Goal: Task Accomplishment & Management: Use online tool/utility

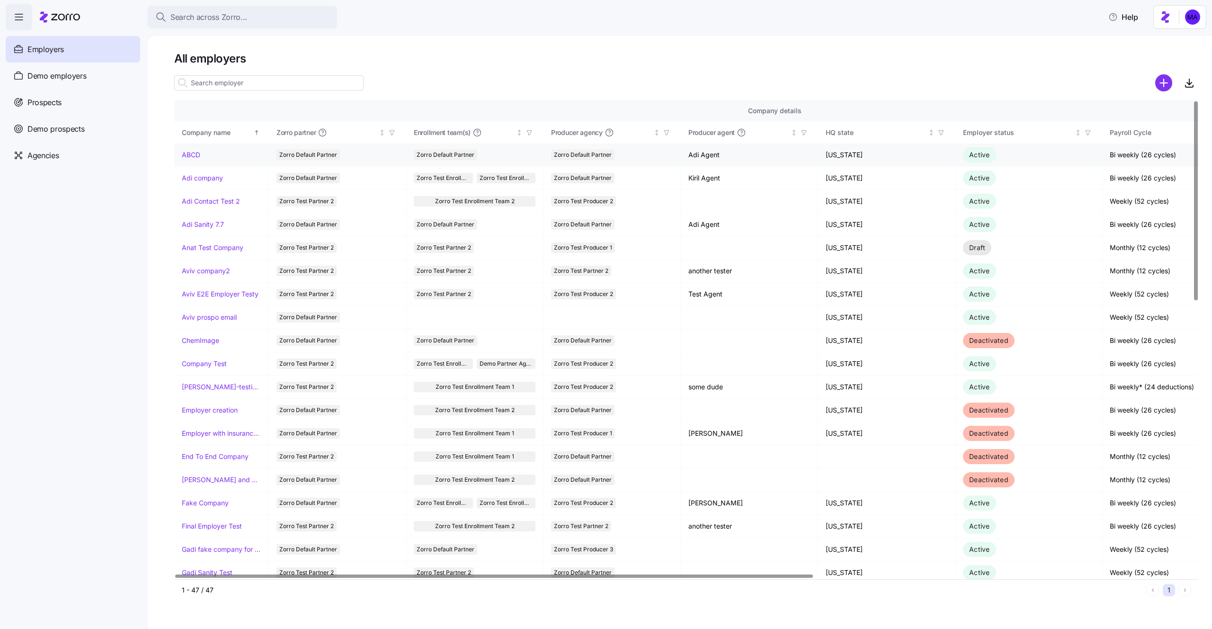
click at [196, 156] on link "ABCD" at bounding box center [191, 154] width 18 height 9
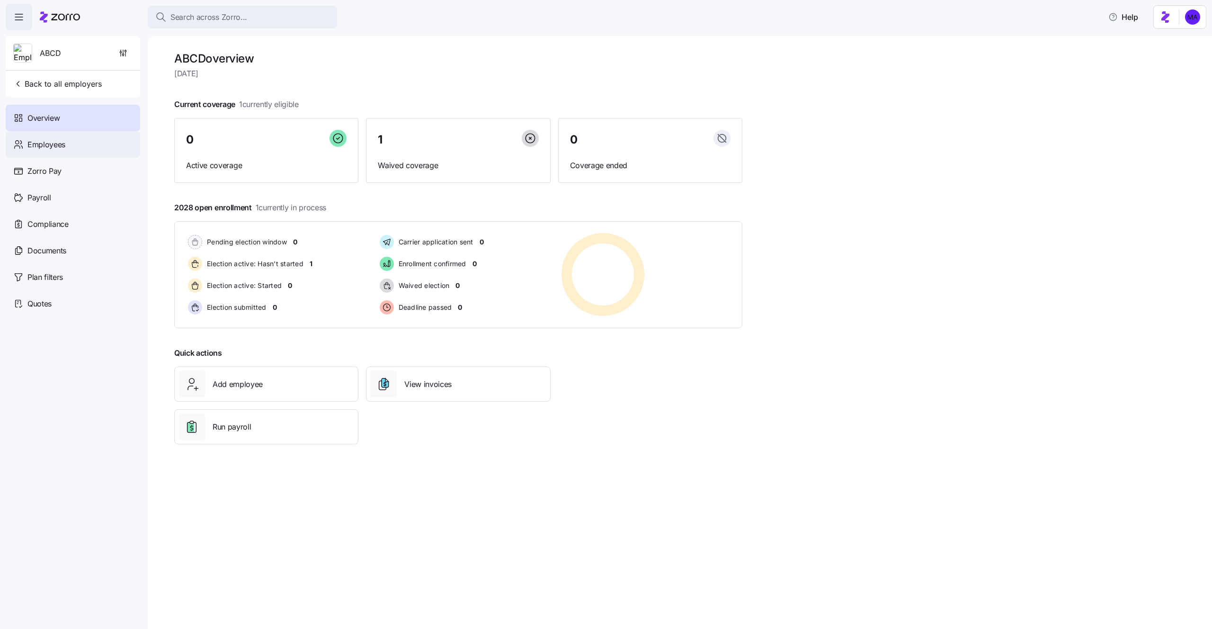
click at [58, 146] on span "Employees" at bounding box center [46, 145] width 38 height 12
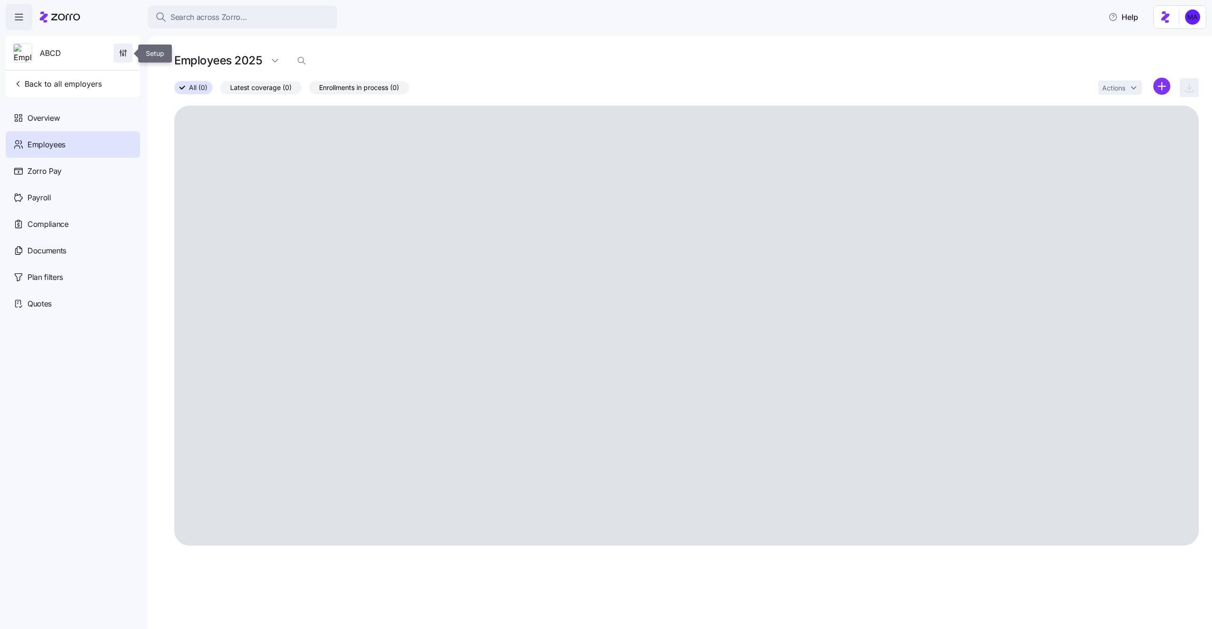
click at [118, 51] on icon "button" at bounding box center [122, 52] width 9 height 9
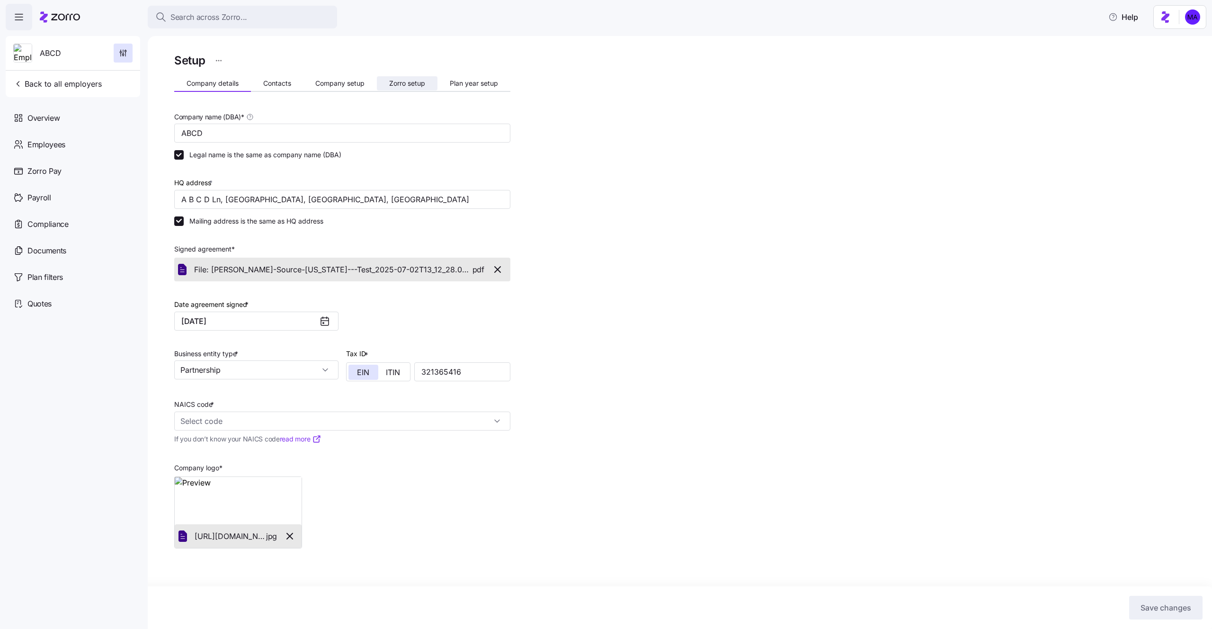
click at [420, 84] on span "Zorro setup" at bounding box center [407, 83] width 36 height 7
click at [457, 86] on span "Plan year setup" at bounding box center [474, 83] width 48 height 7
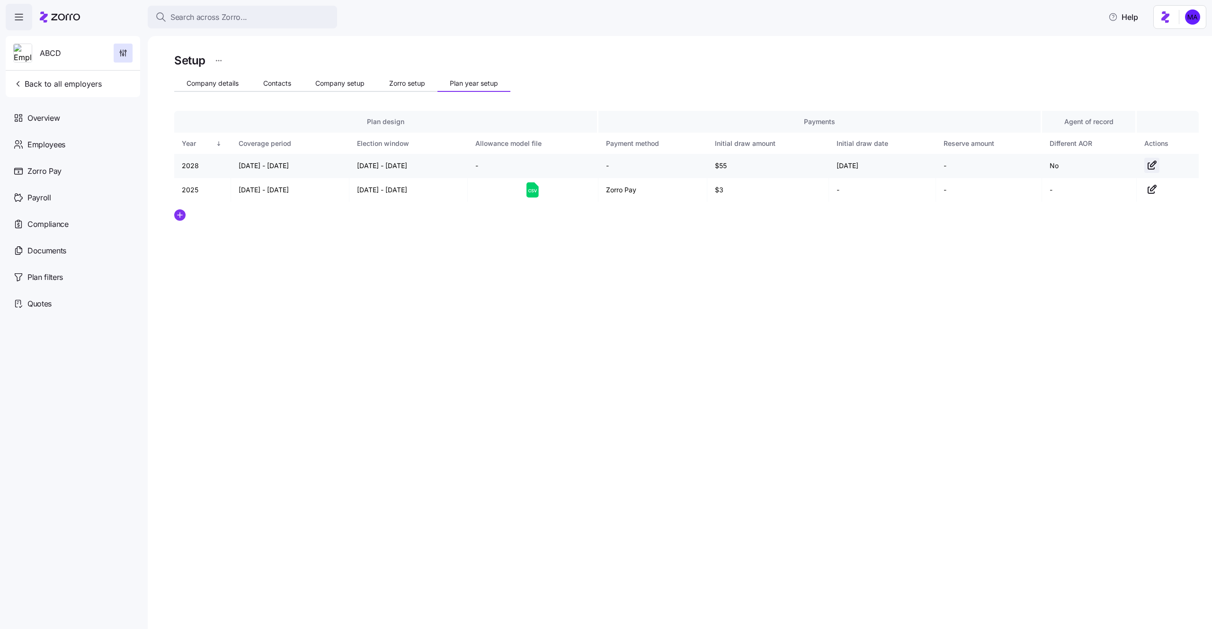
click at [1155, 166] on icon "button" at bounding box center [1151, 164] width 11 height 11
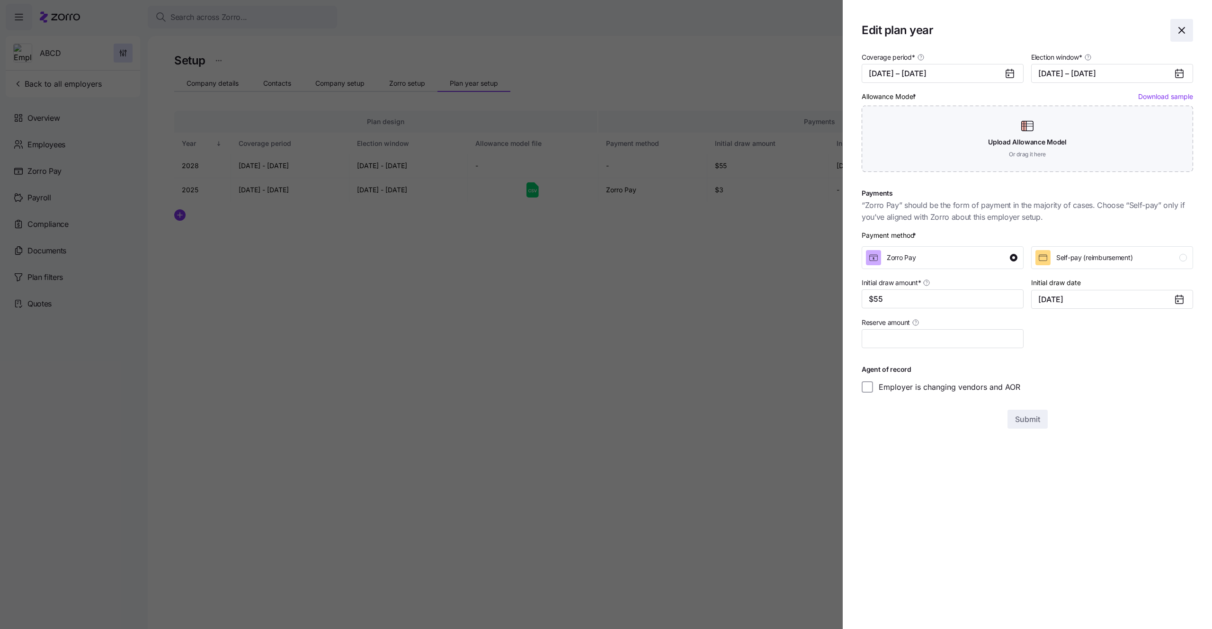
click at [1184, 29] on icon "button" at bounding box center [1181, 30] width 11 height 11
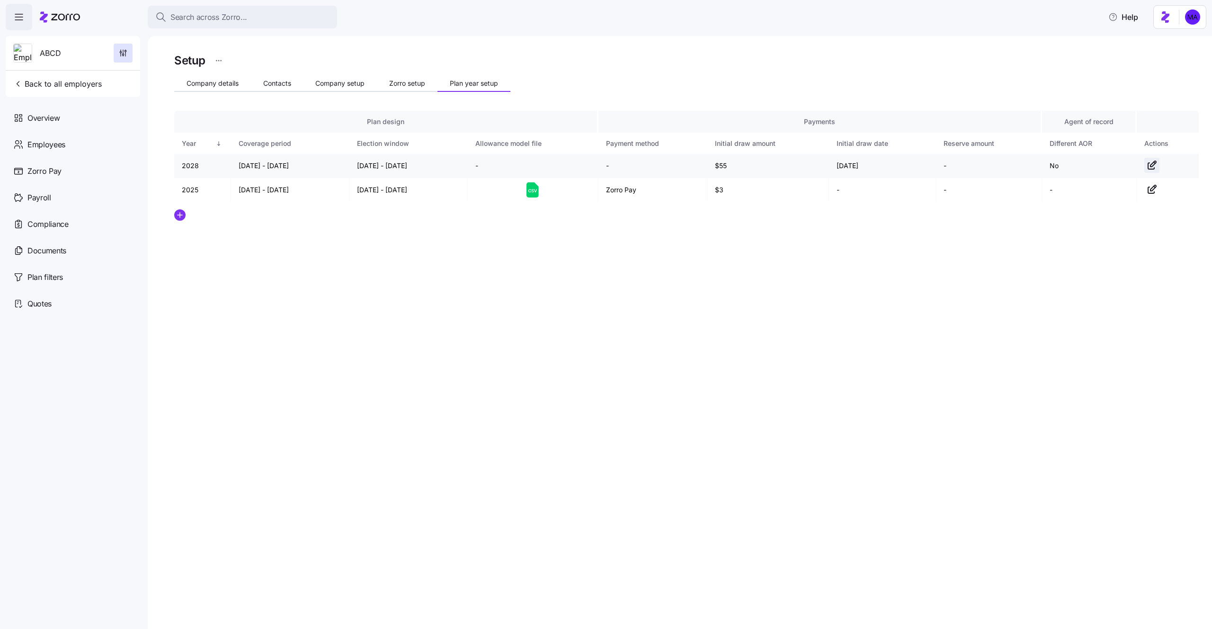
click at [1157, 167] on icon "button" at bounding box center [1151, 164] width 11 height 11
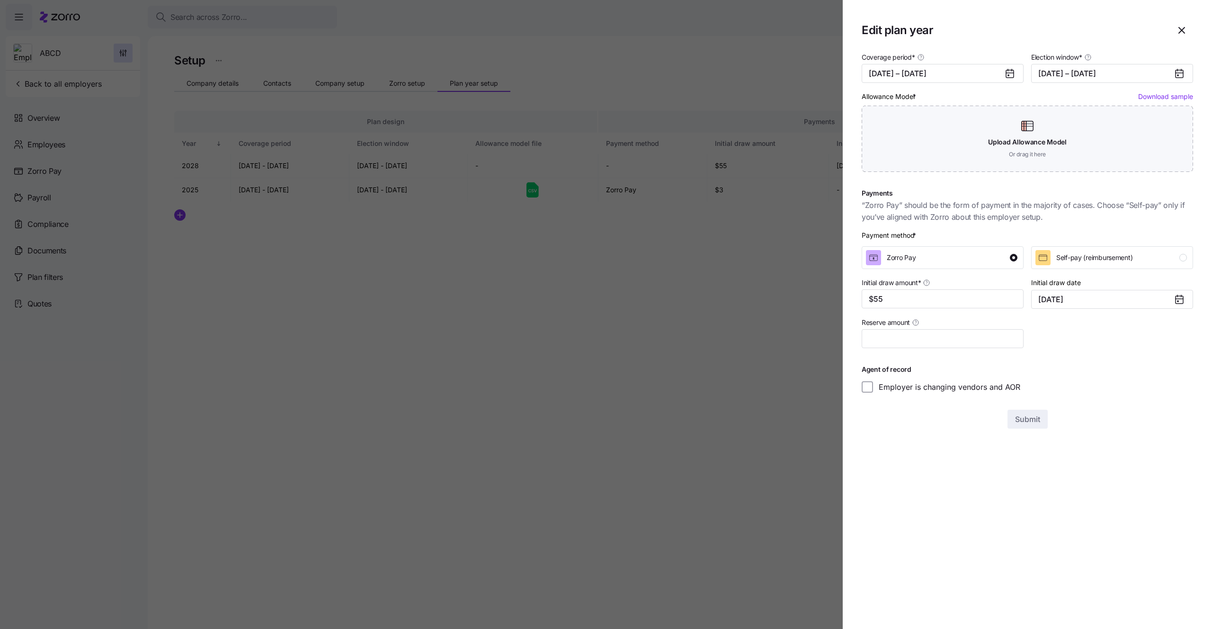
click at [673, 328] on div at bounding box center [606, 314] width 1212 height 629
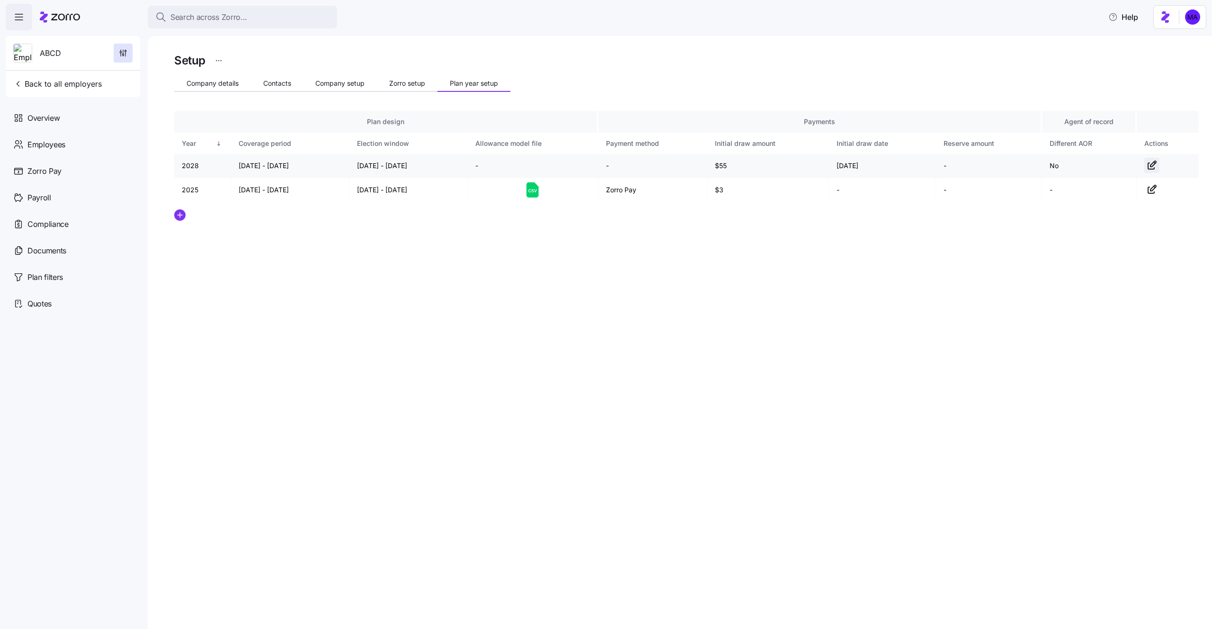
click at [1151, 166] on icon "button" at bounding box center [1151, 164] width 11 height 11
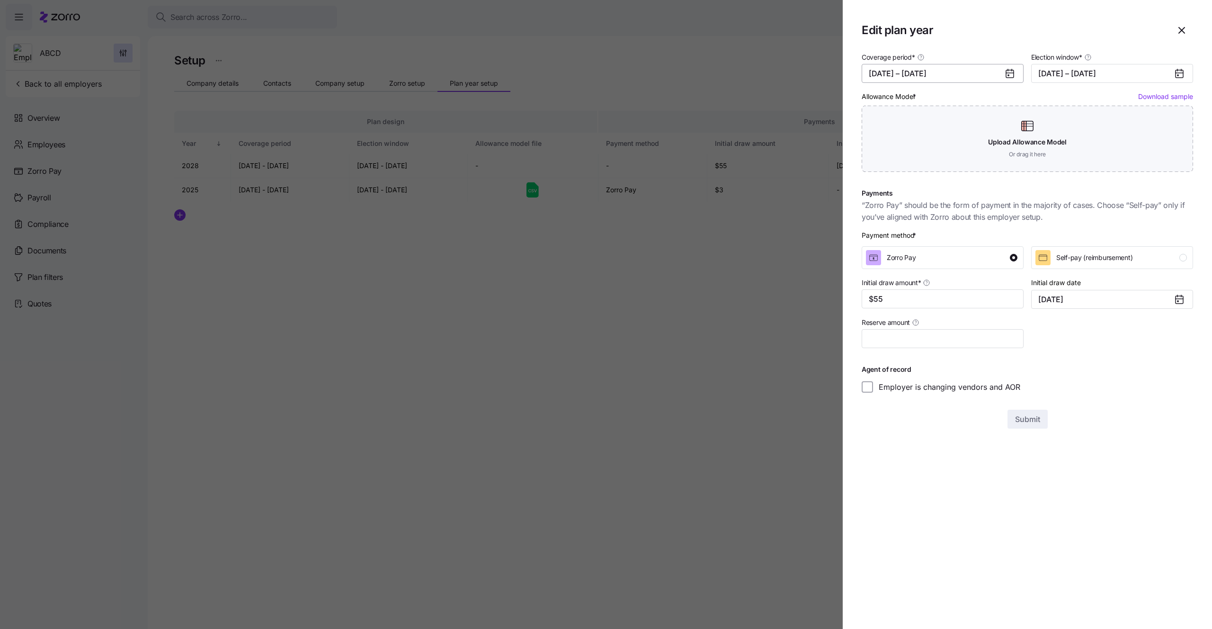
click at [986, 72] on button "[DATE] – [DATE]" at bounding box center [942, 73] width 162 height 19
click at [887, 99] on button "button" at bounding box center [879, 103] width 20 height 20
click at [897, 120] on button "Jan" at bounding box center [893, 127] width 47 height 20
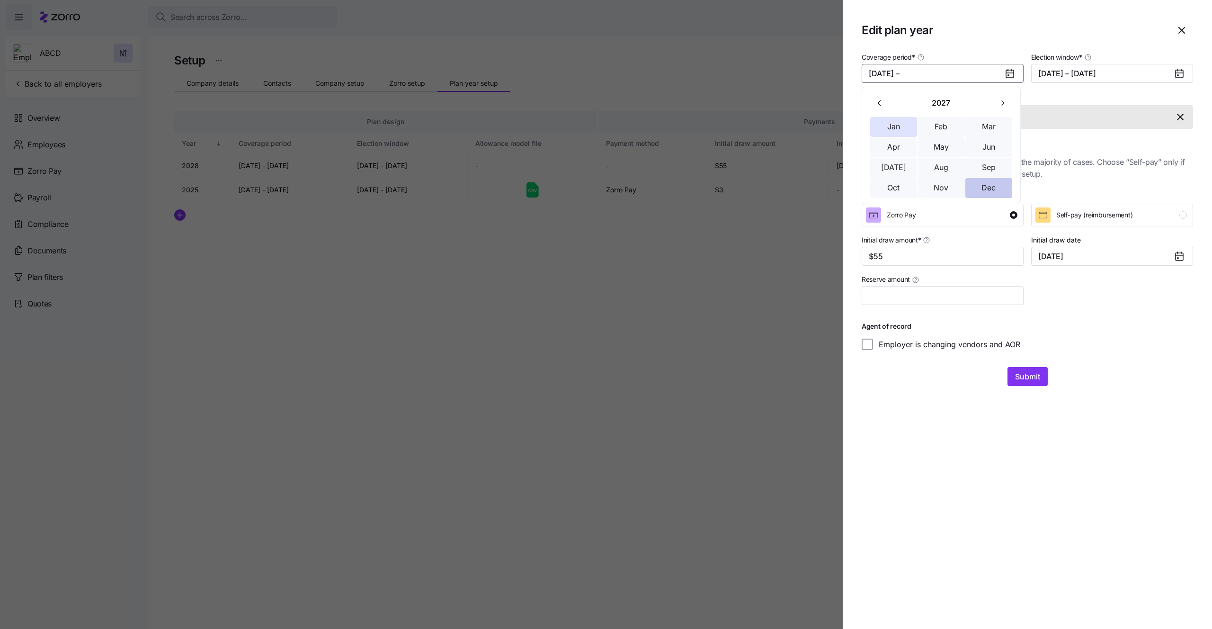
click at [983, 187] on button "Dec" at bounding box center [988, 188] width 47 height 20
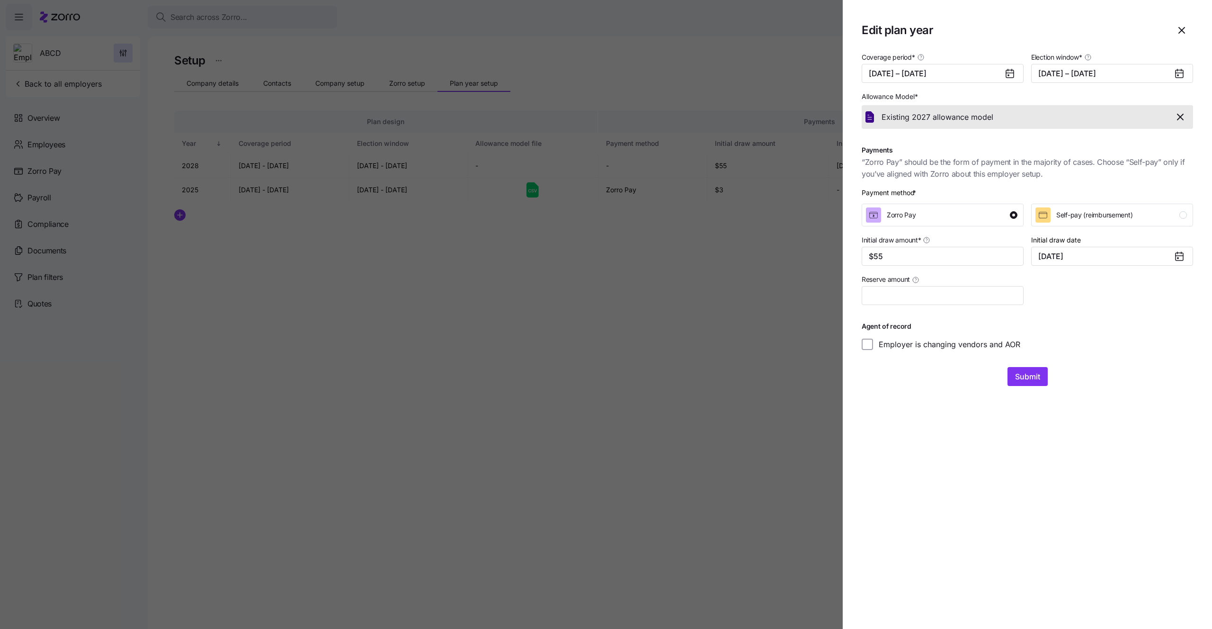
click at [1010, 76] on icon at bounding box center [1010, 74] width 8 height 8
click at [983, 76] on button "[DATE] – [DATE]" at bounding box center [942, 73] width 162 height 19
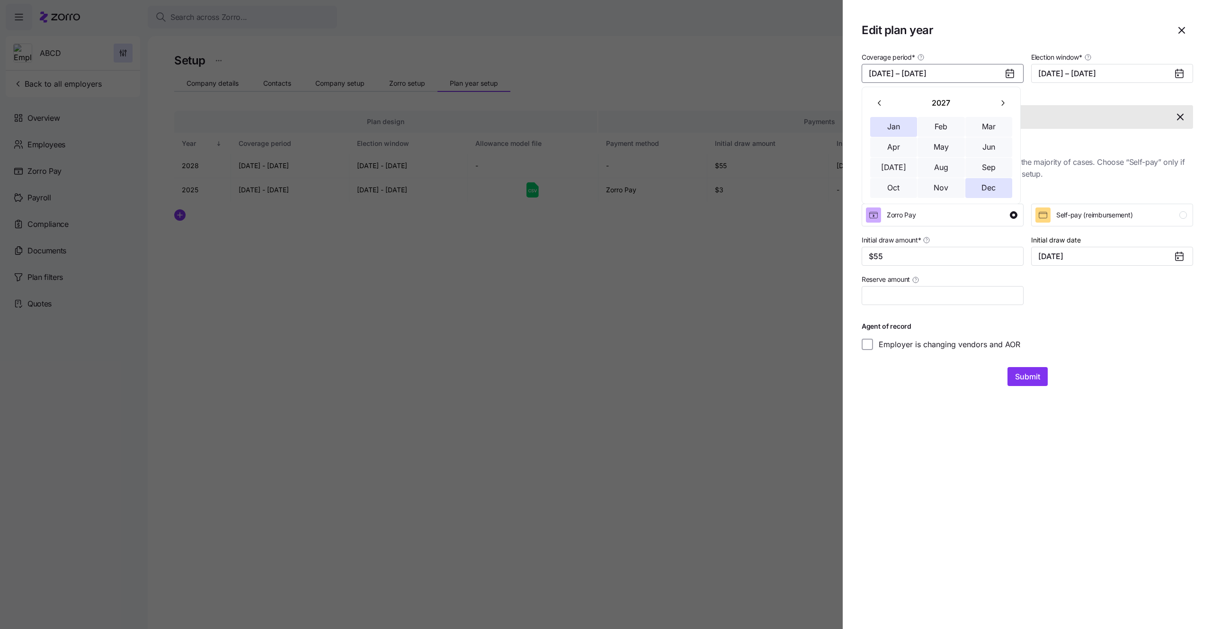
click at [1003, 110] on button "button" at bounding box center [1002, 103] width 20 height 20
click at [894, 128] on button "Jan" at bounding box center [893, 127] width 47 height 20
click at [995, 193] on button "Dec" at bounding box center [988, 188] width 47 height 20
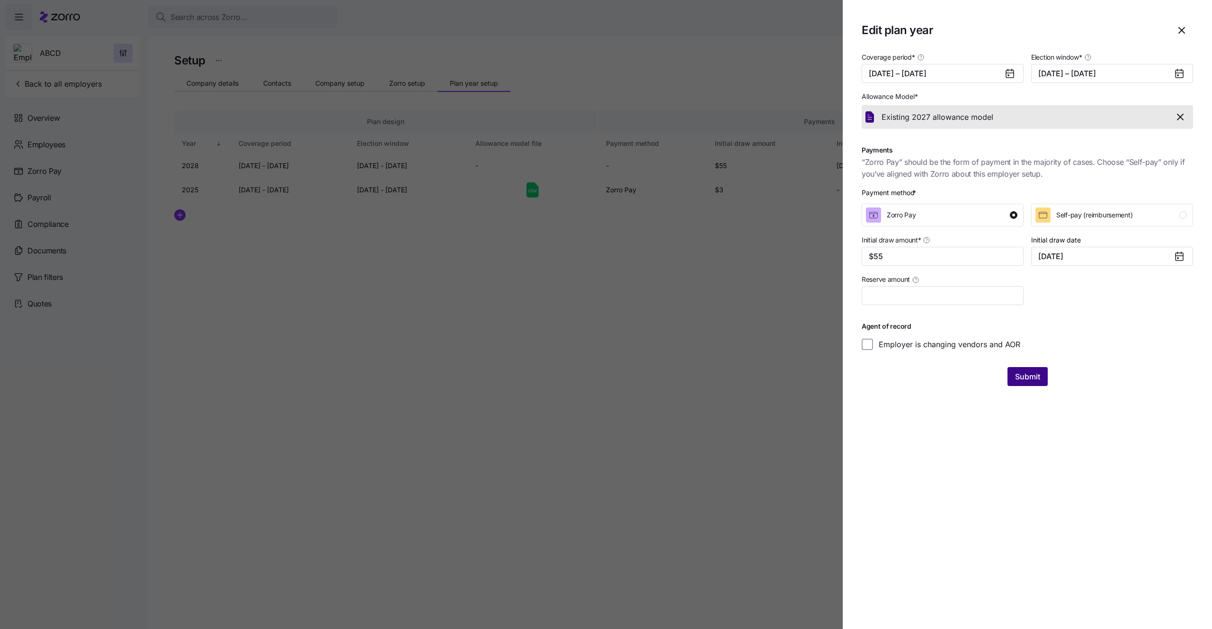
click at [1018, 383] on button "Submit" at bounding box center [1027, 376] width 40 height 19
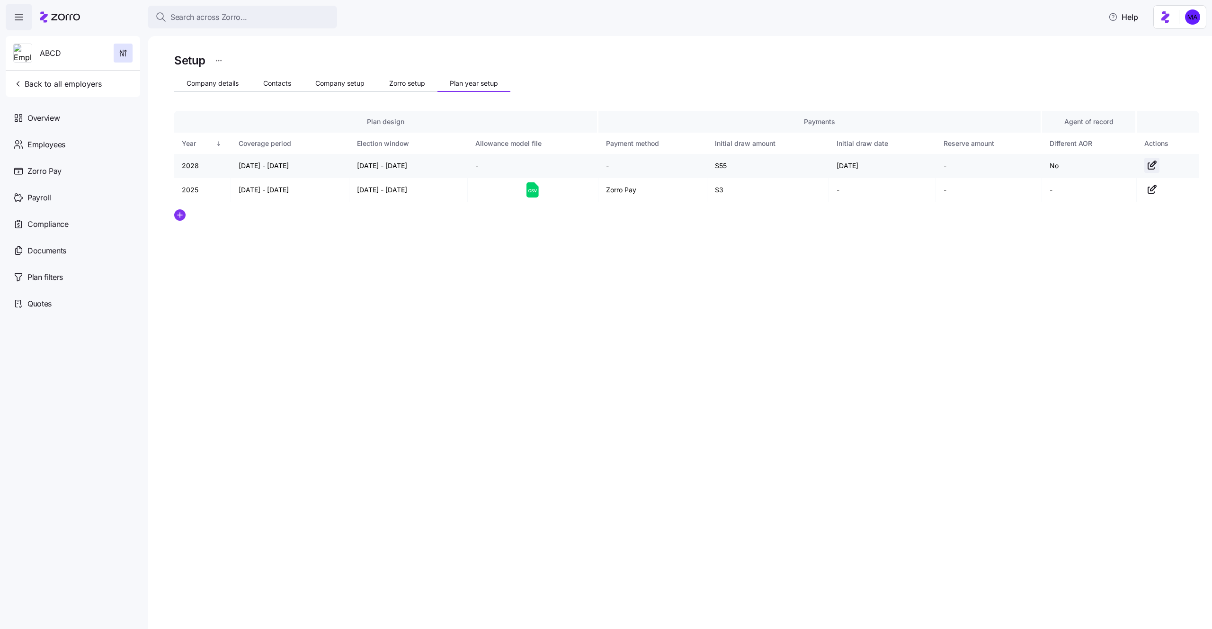
click at [1150, 166] on icon "button" at bounding box center [1153, 164] width 6 height 6
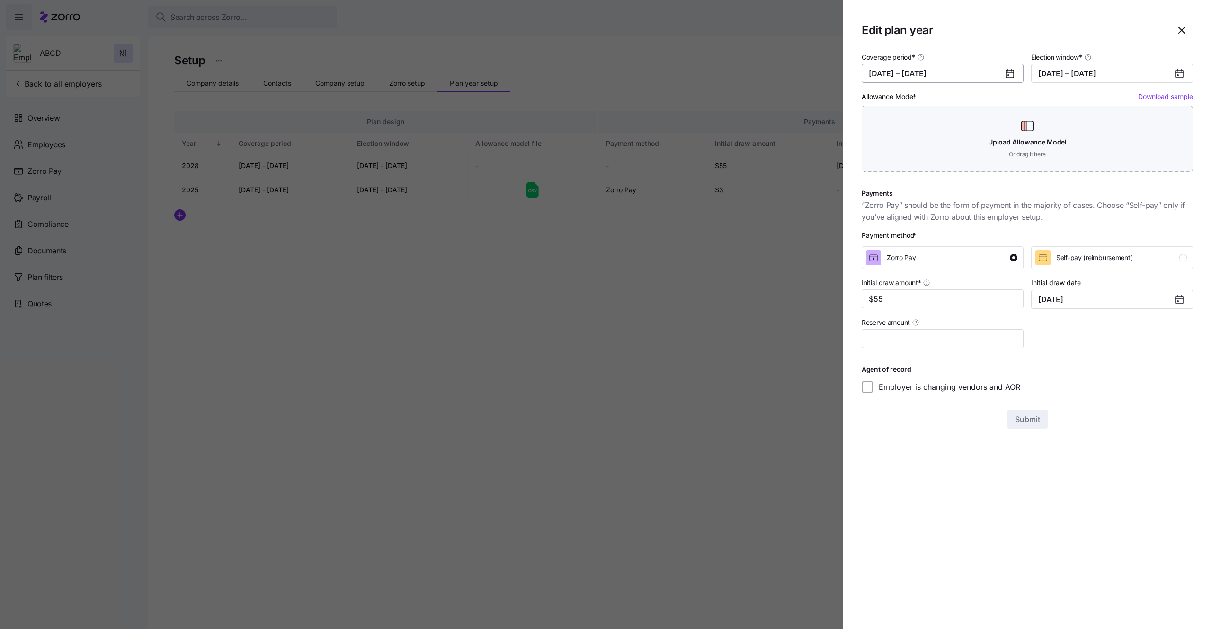
click at [975, 75] on button "[DATE] – [DATE]" at bounding box center [942, 73] width 162 height 19
click at [885, 103] on button "button" at bounding box center [879, 103] width 20 height 20
click at [889, 120] on button "Jan" at bounding box center [893, 127] width 47 height 20
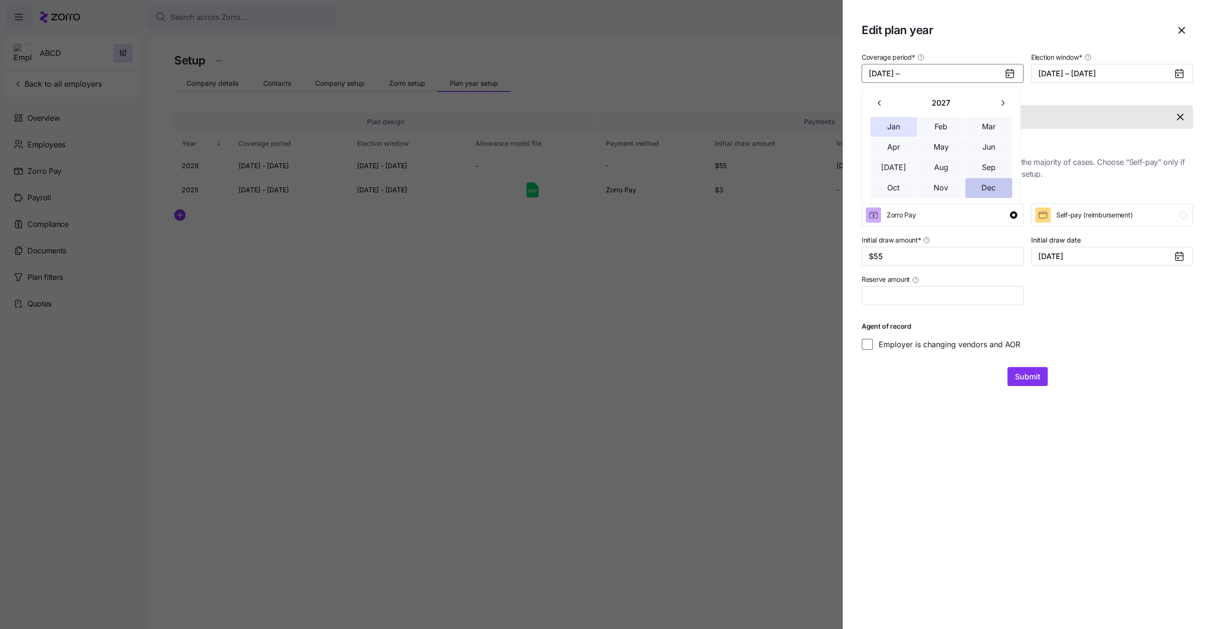
click at [985, 188] on button "Dec" at bounding box center [988, 188] width 47 height 20
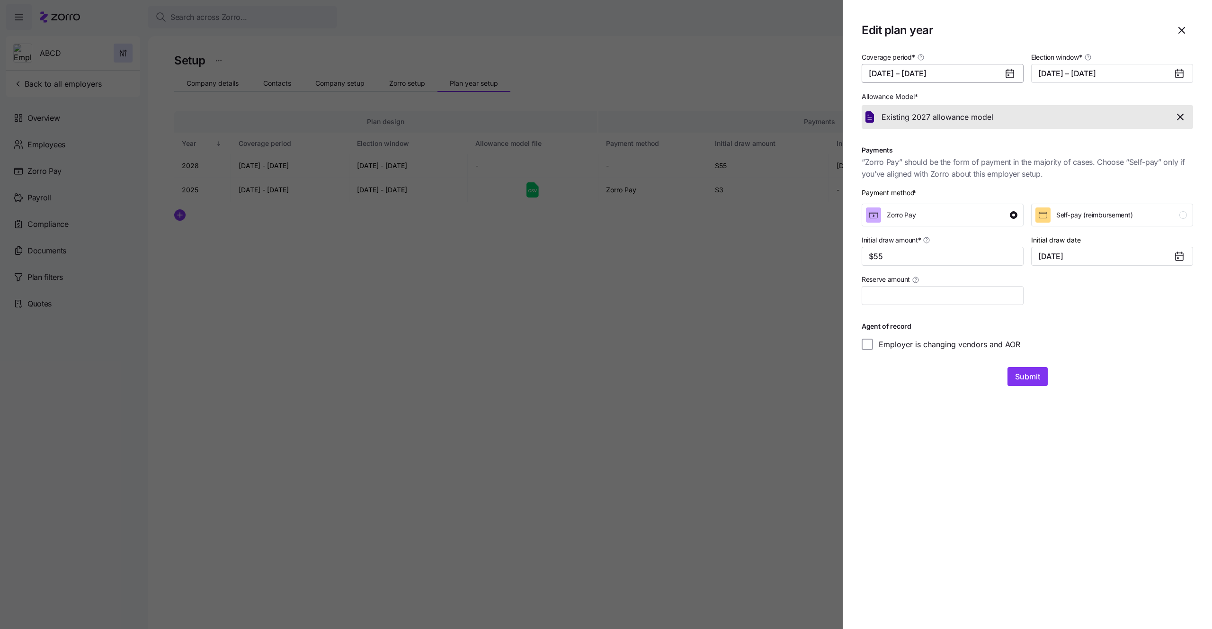
click at [957, 78] on button "[DATE] – [DATE]" at bounding box center [942, 73] width 162 height 19
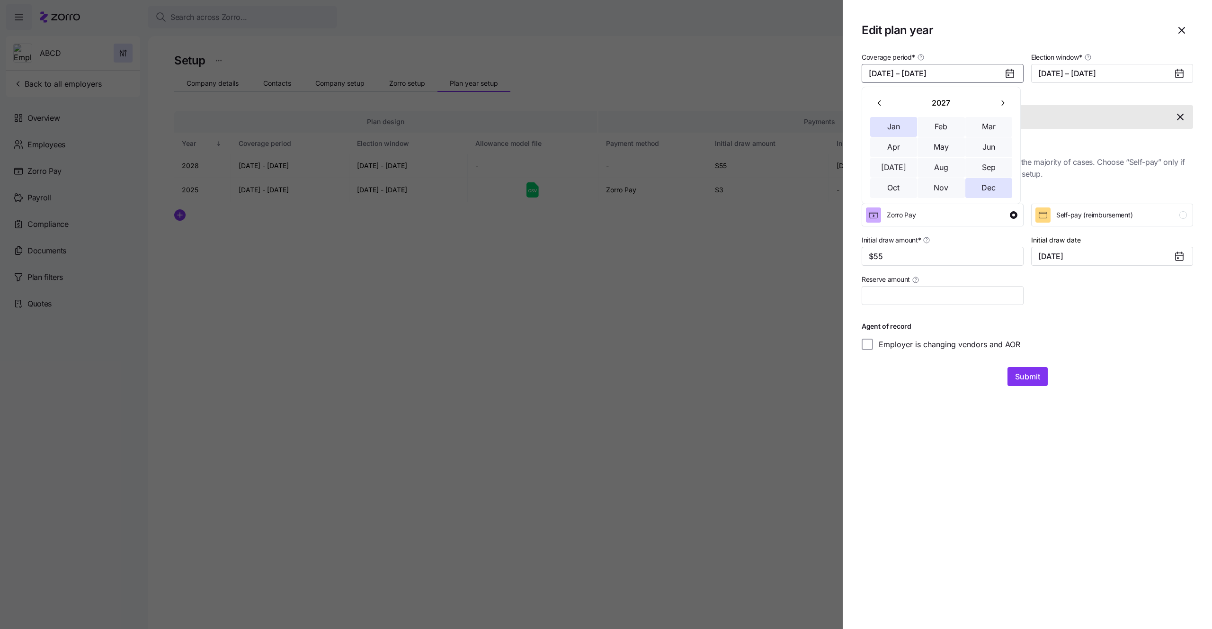
click at [1001, 105] on icon "button" at bounding box center [1002, 102] width 9 height 9
click at [886, 122] on button "Jan" at bounding box center [893, 127] width 47 height 20
click at [986, 189] on button "Dec" at bounding box center [988, 188] width 47 height 20
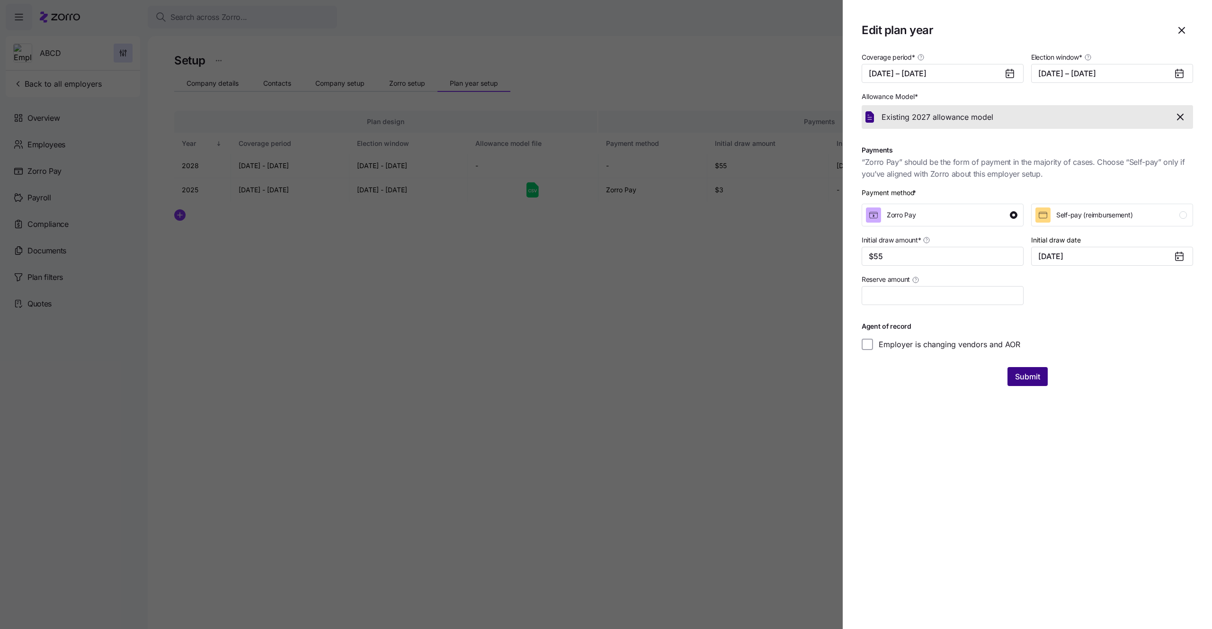
click at [1021, 381] on span "Submit" at bounding box center [1027, 376] width 25 height 11
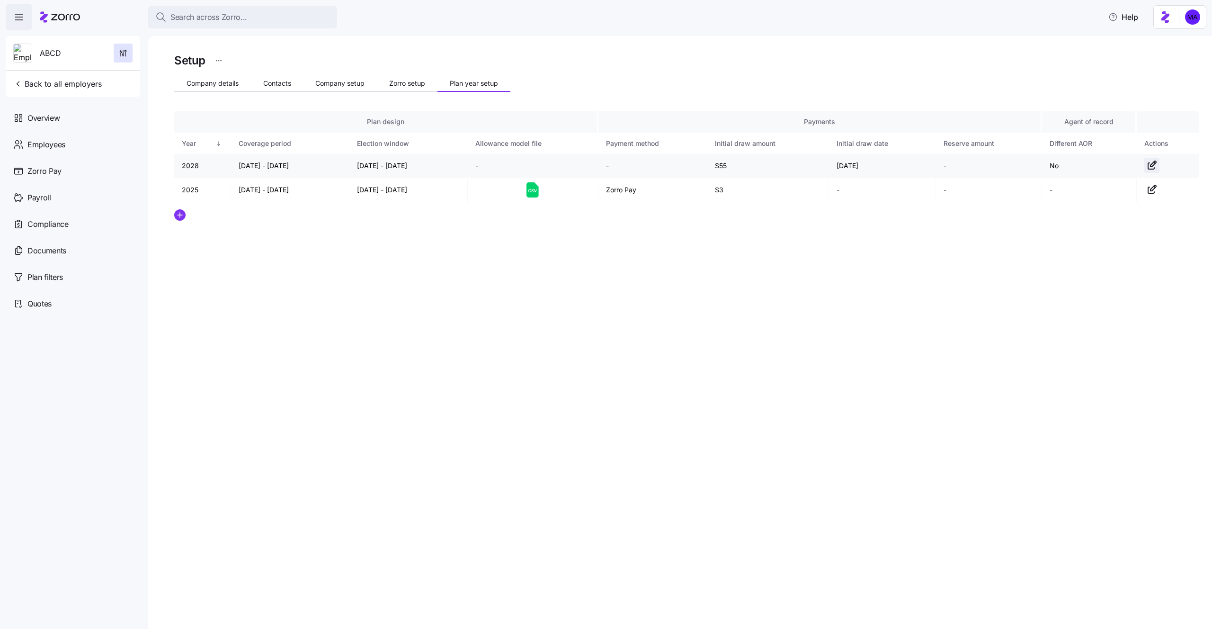
click at [1153, 167] on icon "button" at bounding box center [1151, 164] width 11 height 11
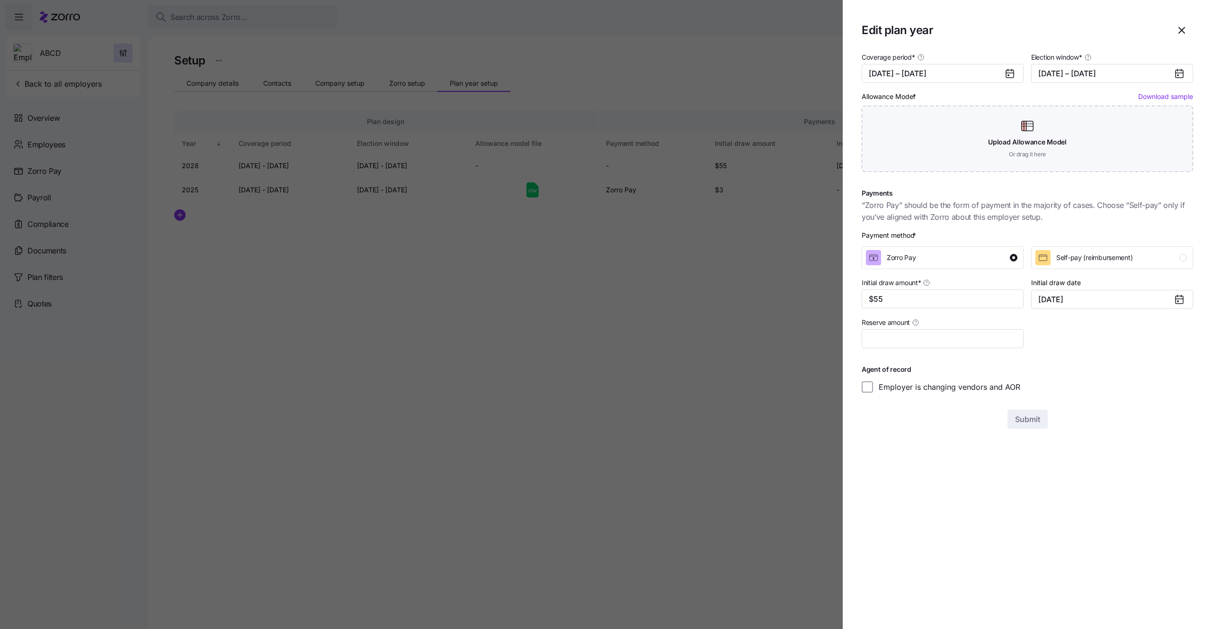
click at [1008, 71] on icon at bounding box center [1010, 74] width 8 height 8
click at [1018, 74] on div at bounding box center [1013, 73] width 19 height 18
click at [983, 71] on button "[DATE] – [DATE]" at bounding box center [942, 73] width 162 height 19
click at [886, 97] on button "button" at bounding box center [879, 103] width 20 height 20
click at [891, 121] on button "Jan" at bounding box center [893, 127] width 47 height 20
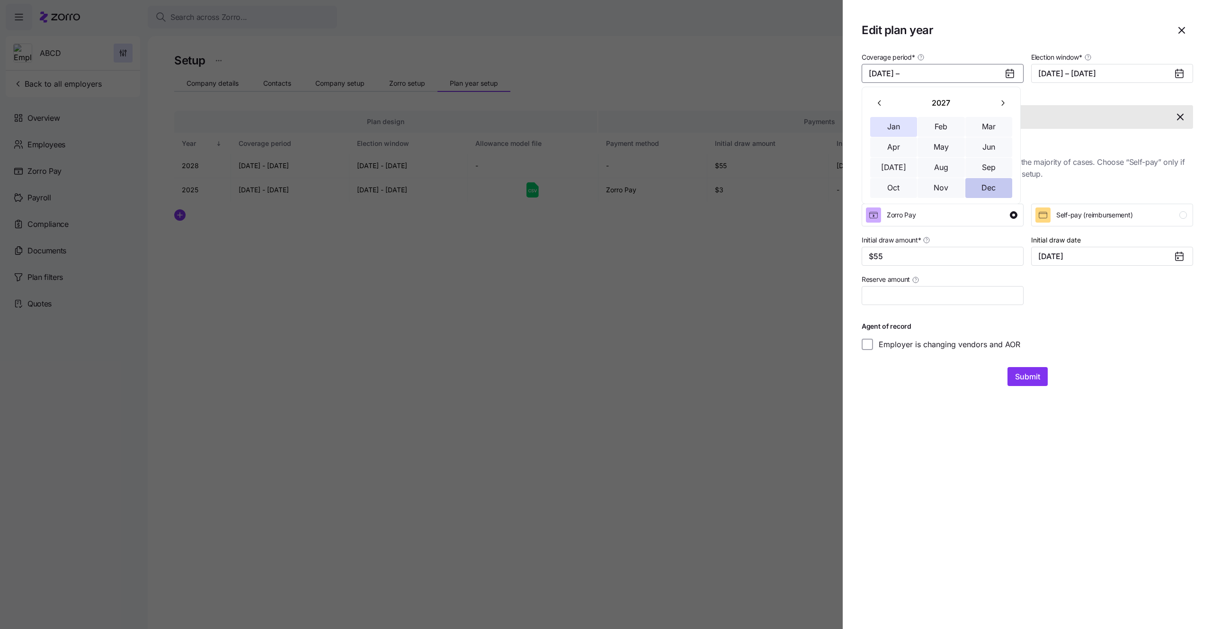
click at [985, 191] on button "Dec" at bounding box center [988, 188] width 47 height 20
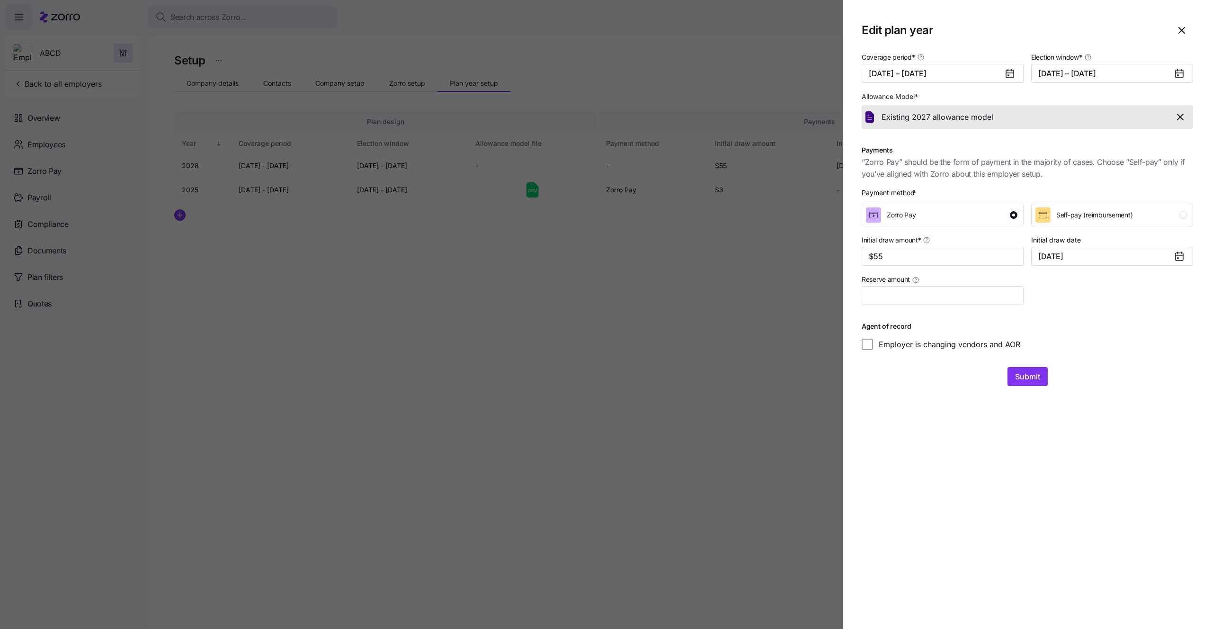
click at [1009, 71] on icon at bounding box center [1010, 74] width 8 height 8
click at [1009, 72] on icon at bounding box center [1010, 74] width 8 height 8
click at [1008, 75] on icon at bounding box center [1008, 75] width 1 height 1
click at [988, 69] on button "[DATE] – [DATE]" at bounding box center [942, 73] width 162 height 19
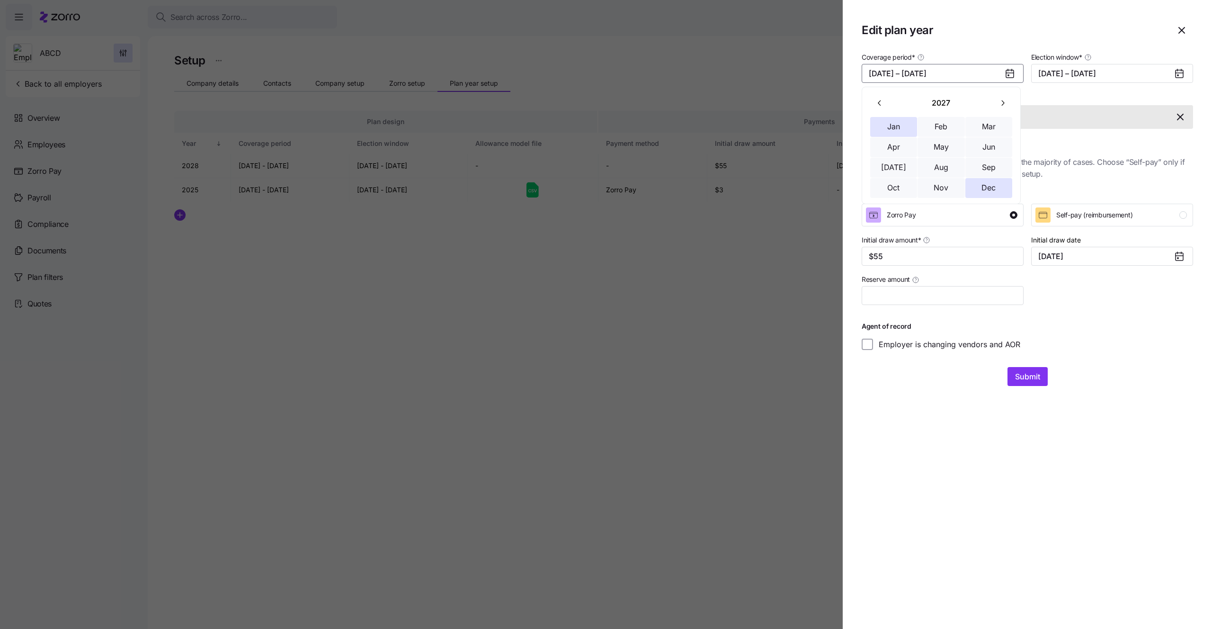
click at [997, 109] on button "button" at bounding box center [1002, 103] width 20 height 20
click at [895, 120] on button "Jan" at bounding box center [893, 127] width 47 height 20
click at [986, 187] on button "Dec" at bounding box center [988, 188] width 47 height 20
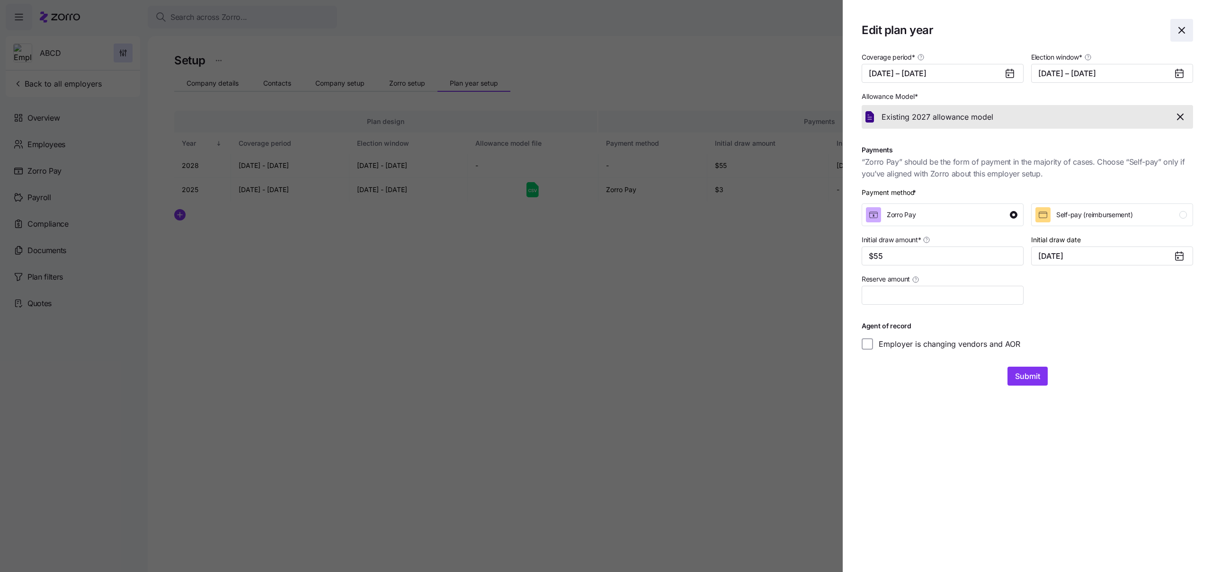
click at [1180, 30] on icon "button" at bounding box center [1181, 30] width 11 height 11
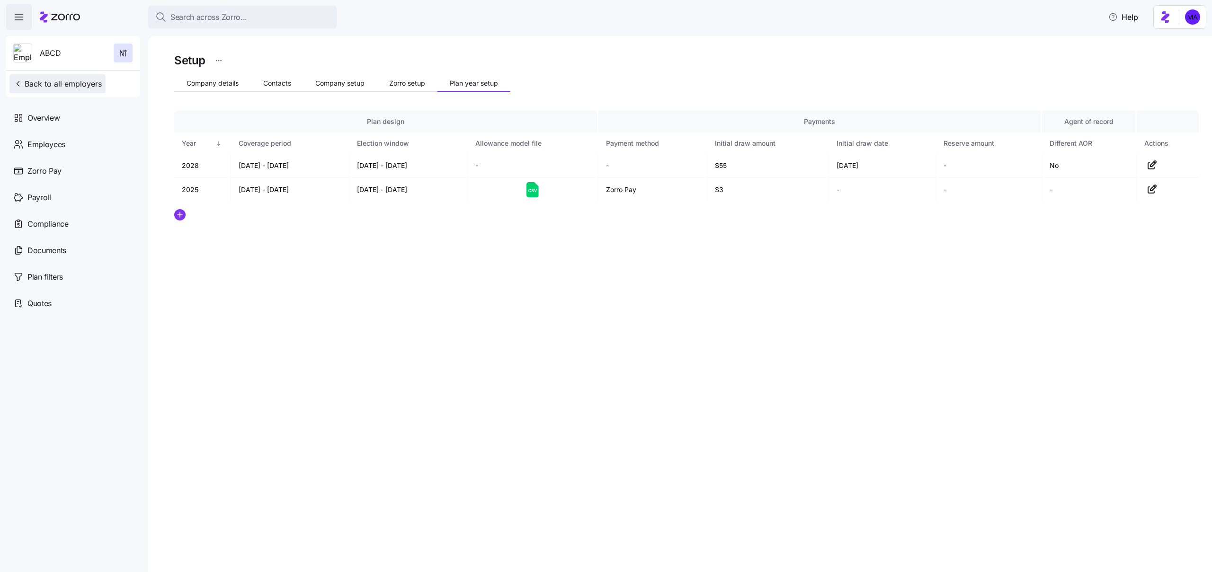
click at [78, 86] on span "Back to all employers" at bounding box center [57, 83] width 89 height 11
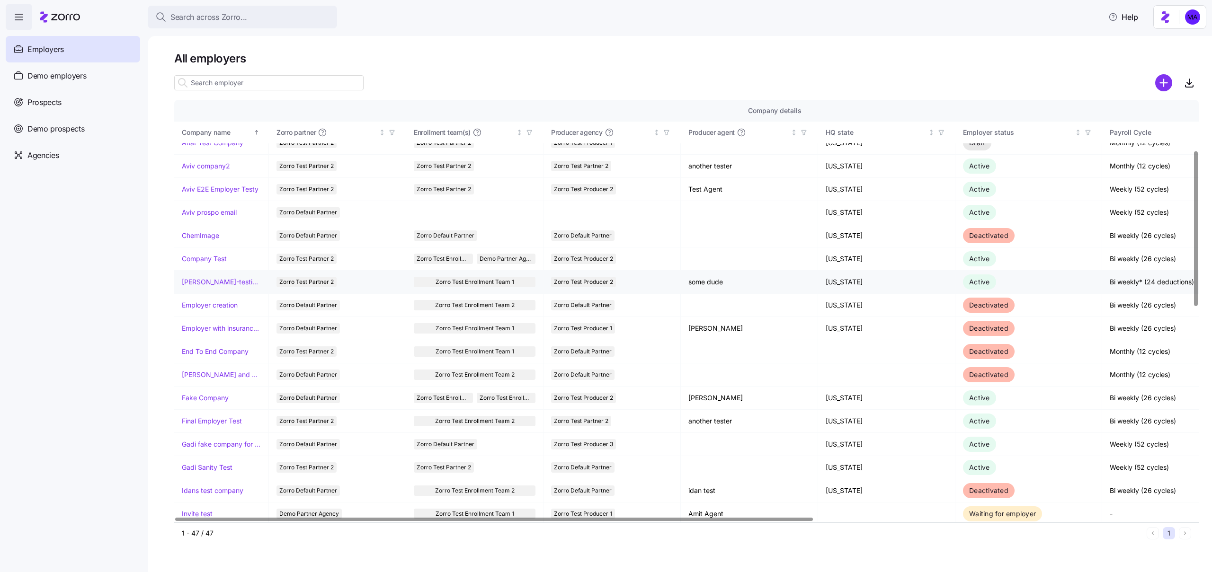
scroll to position [140, 0]
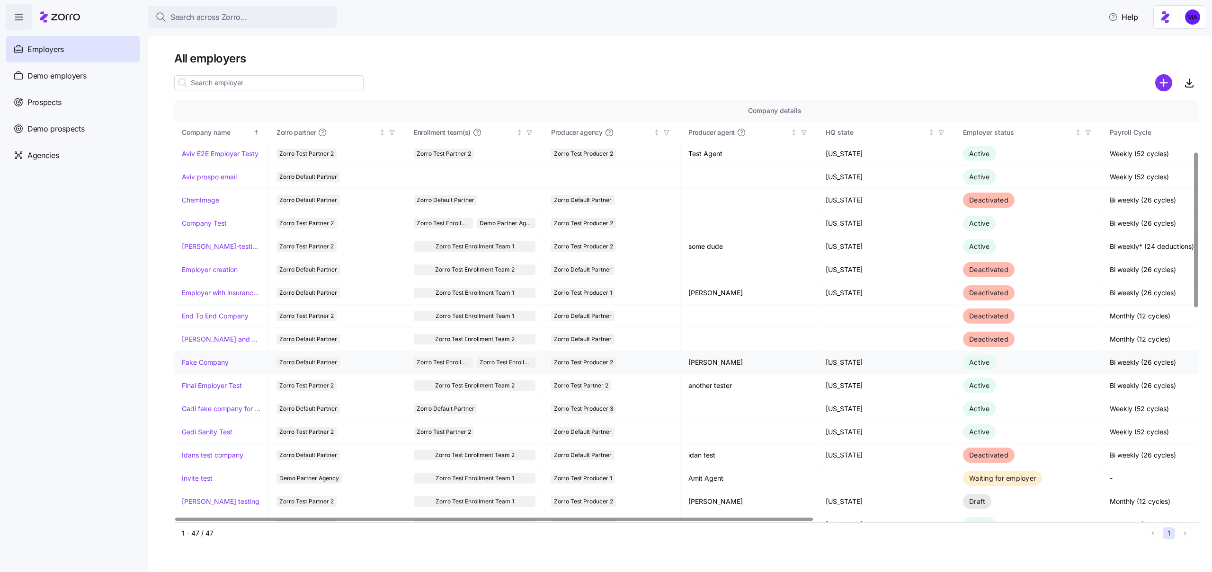
click at [212, 363] on link "Fake Company" at bounding box center [205, 362] width 47 height 9
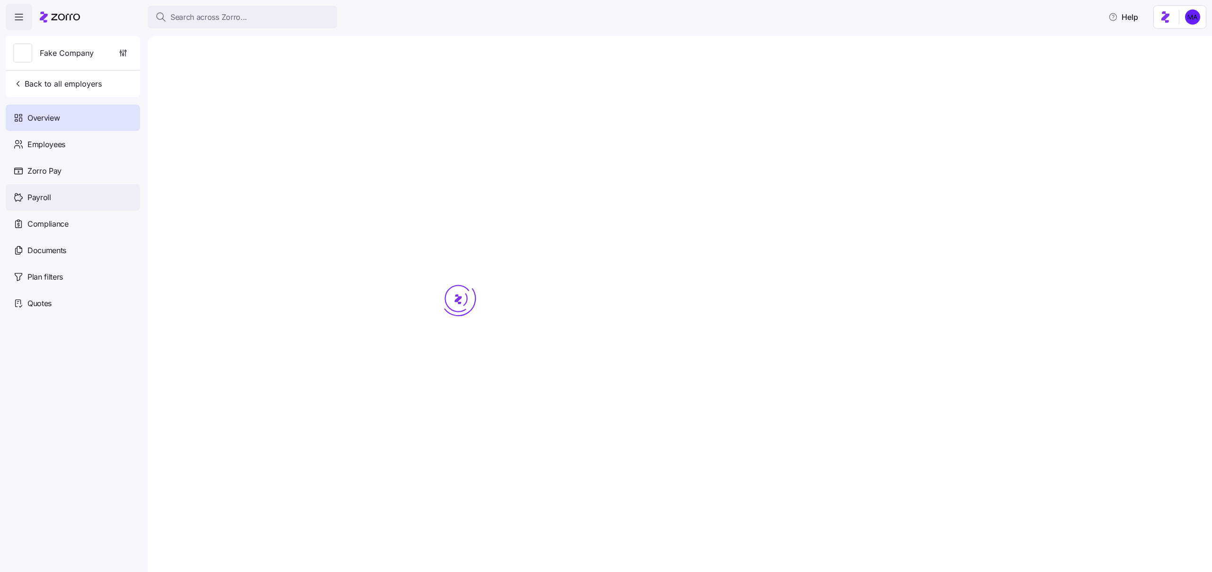
click at [48, 194] on span "Payroll" at bounding box center [39, 198] width 24 height 12
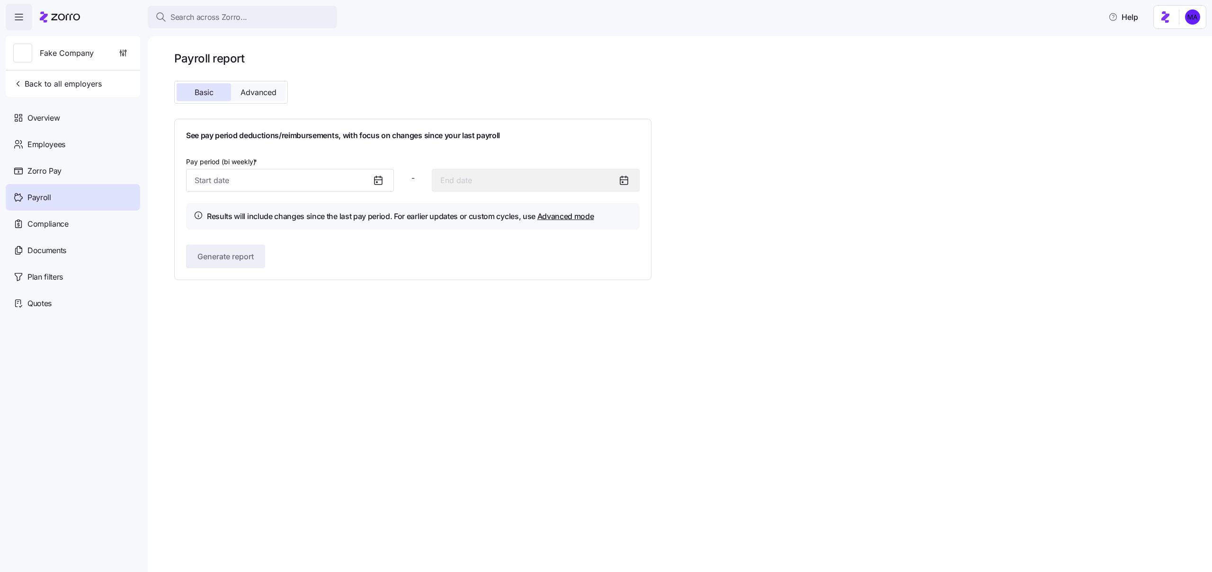
click at [252, 98] on button "Advanced" at bounding box center [258, 92] width 54 height 18
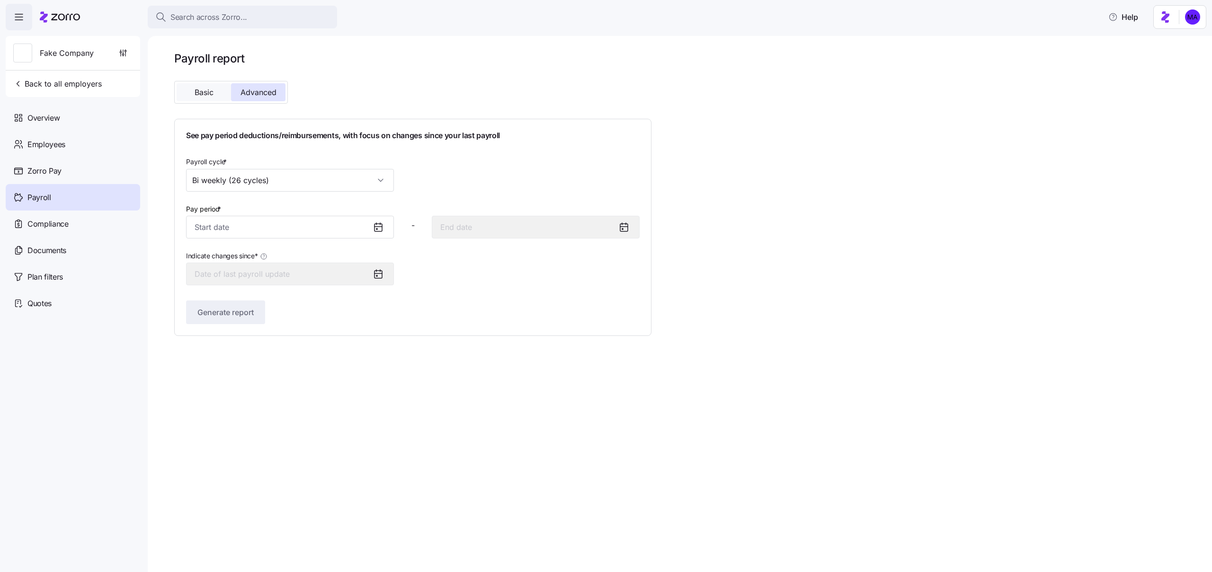
click at [212, 87] on button "Basic" at bounding box center [204, 92] width 54 height 18
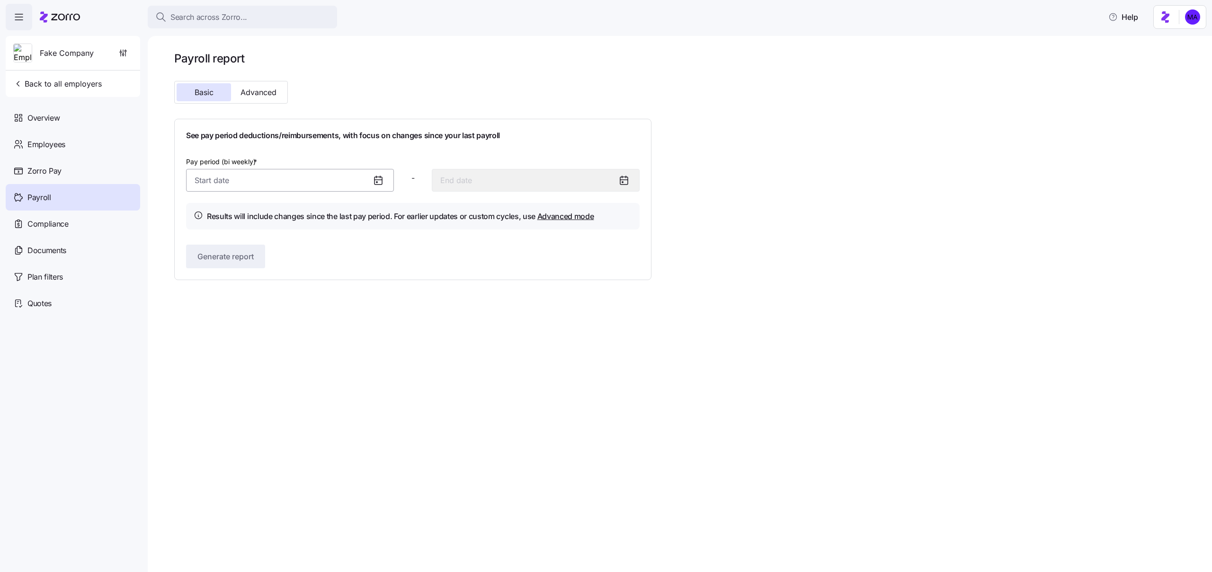
click at [226, 187] on input "Pay period (bi weekly) *" at bounding box center [290, 180] width 208 height 23
click at [249, 281] on button "6" at bounding box center [252, 281] width 23 height 23
type input "August 6, 2025"
type input "August 19, 2025"
click at [247, 247] on button "Generate report" at bounding box center [225, 257] width 79 height 24
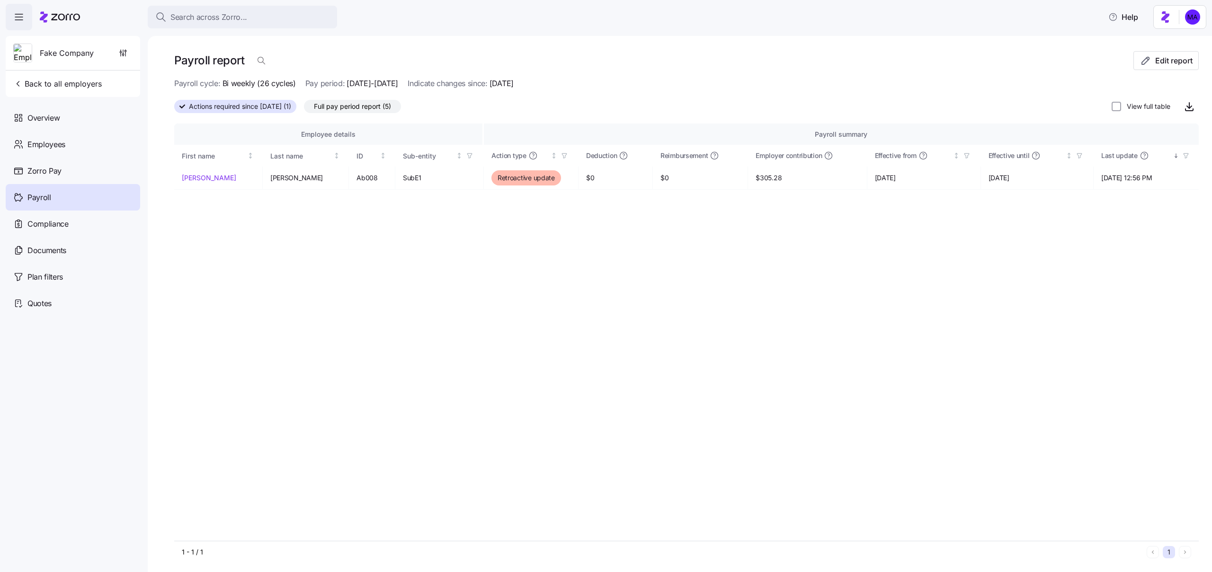
click at [755, 253] on div "Employee details Payroll summary First name Last name ID Sub-entity Action type…" at bounding box center [686, 333] width 1024 height 418
click at [1121, 104] on label "View full table" at bounding box center [1145, 106] width 49 height 9
click at [1121, 104] on input "View full table" at bounding box center [1115, 106] width 9 height 9
checkbox input "true"
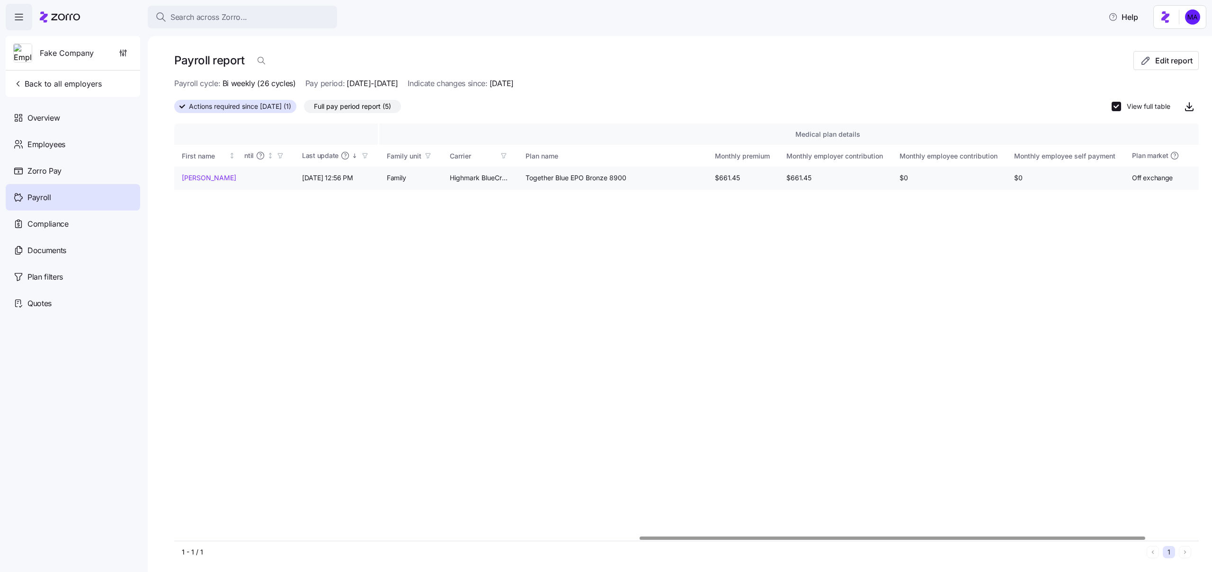
scroll to position [0, 1049]
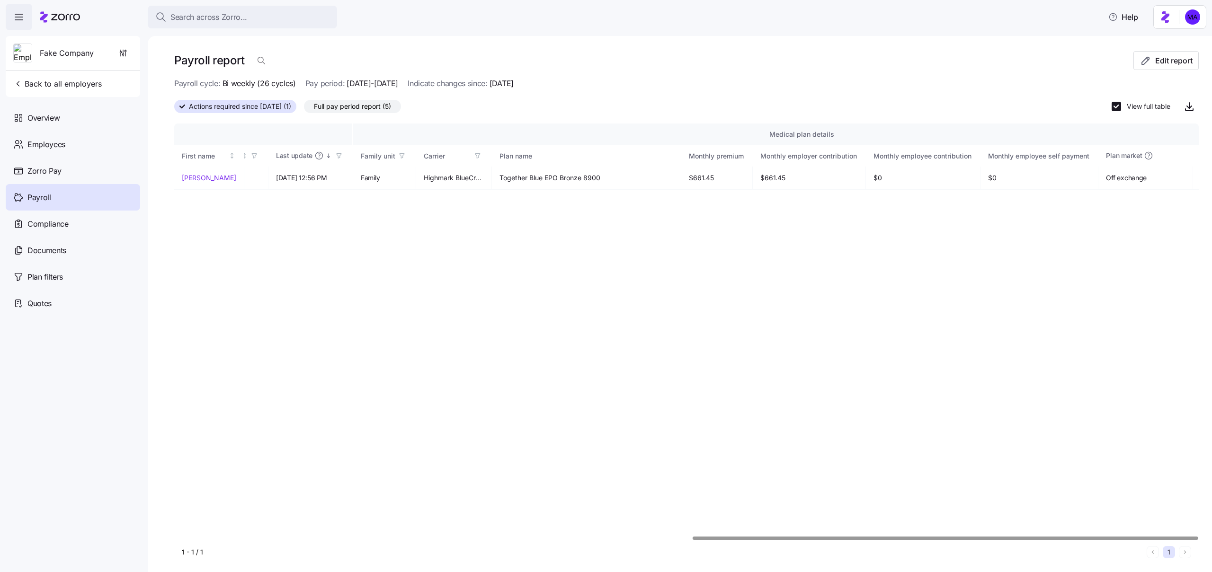
click at [824, 340] on div "Employee details Payroll summary Medical plan details First name Last name ID S…" at bounding box center [686, 333] width 1024 height 418
